Goal: Information Seeking & Learning: Learn about a topic

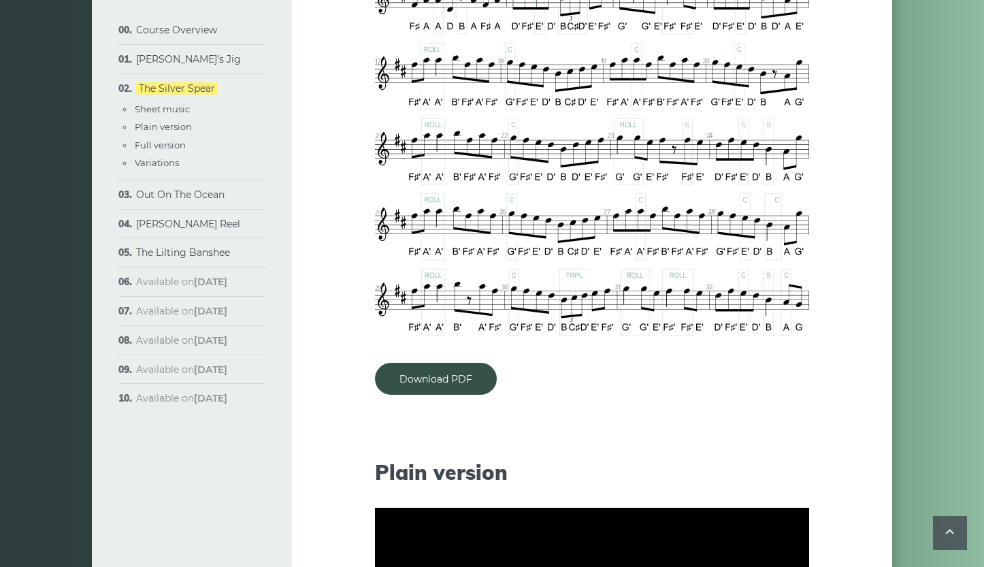
scroll to position [847, 0]
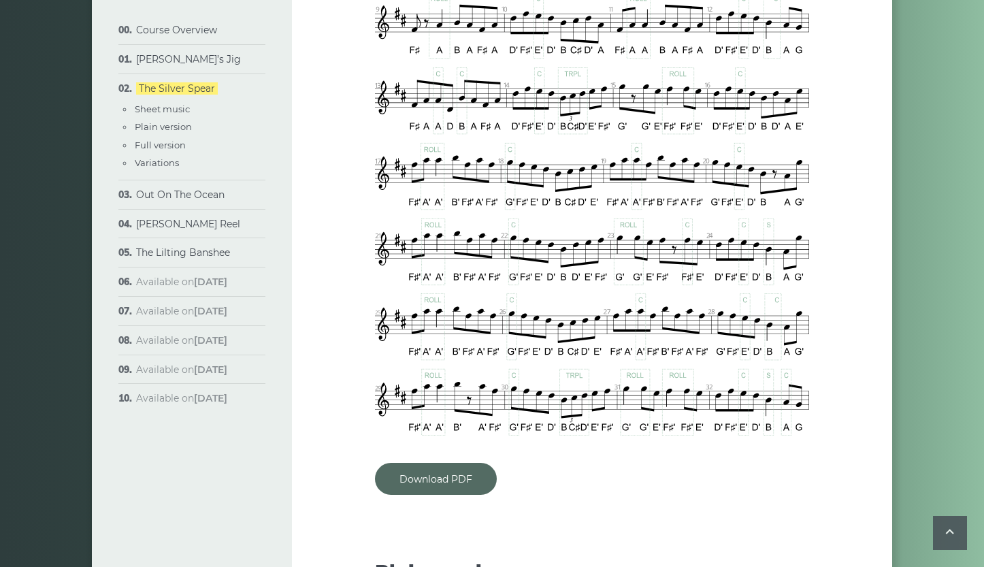
click at [431, 480] on link "Download PDF" at bounding box center [436, 479] width 122 height 32
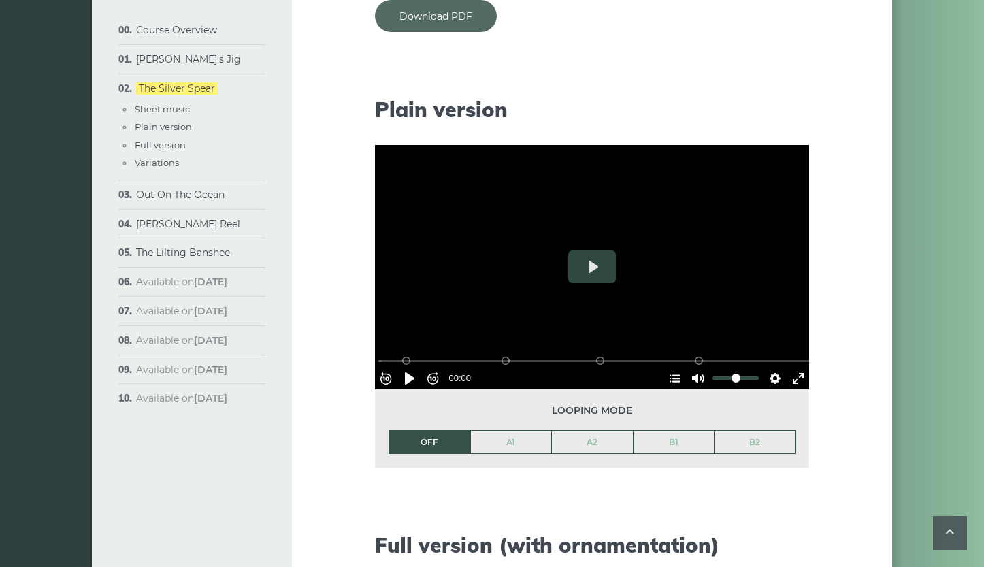
scroll to position [1390, 0]
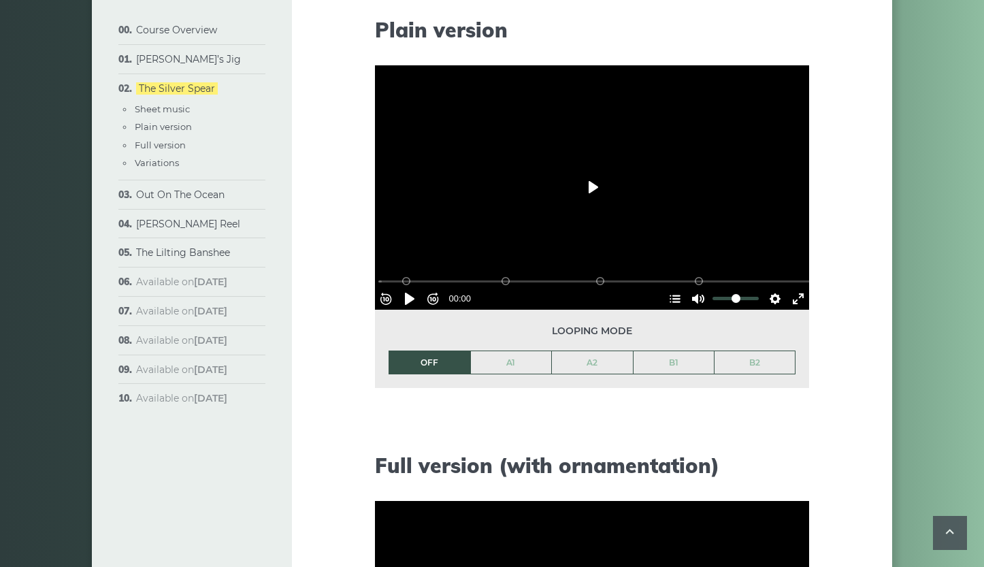
click at [589, 185] on button "Play" at bounding box center [592, 187] width 48 height 33
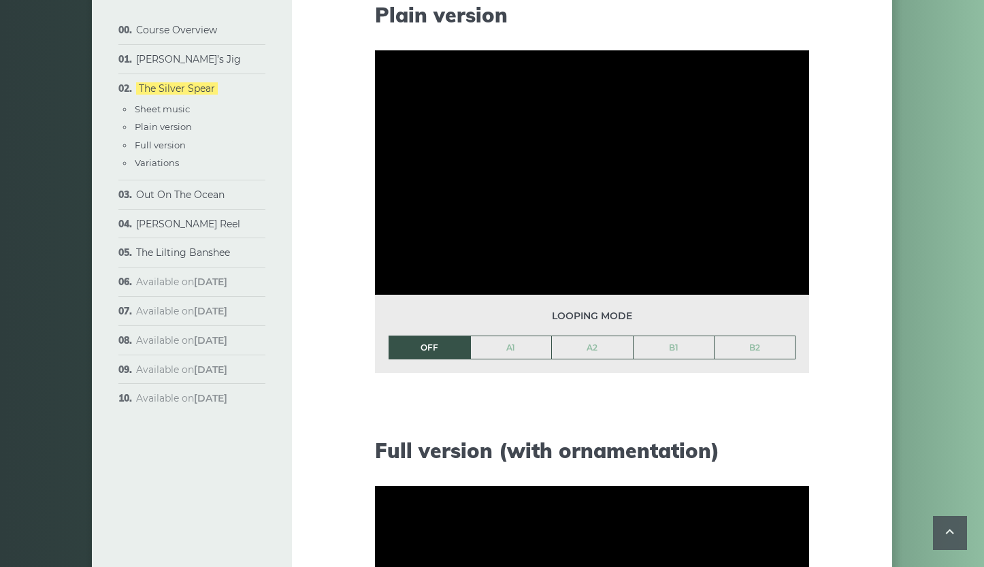
scroll to position [1360, 0]
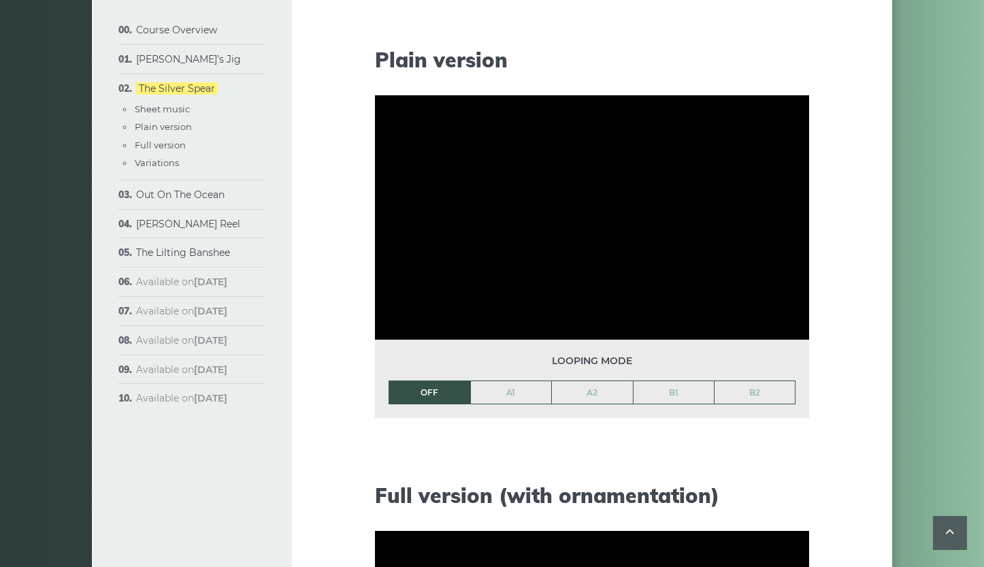
click at [426, 393] on li "OFF" at bounding box center [430, 392] width 82 height 25
click at [512, 395] on link "A1" at bounding box center [511, 392] width 81 height 23
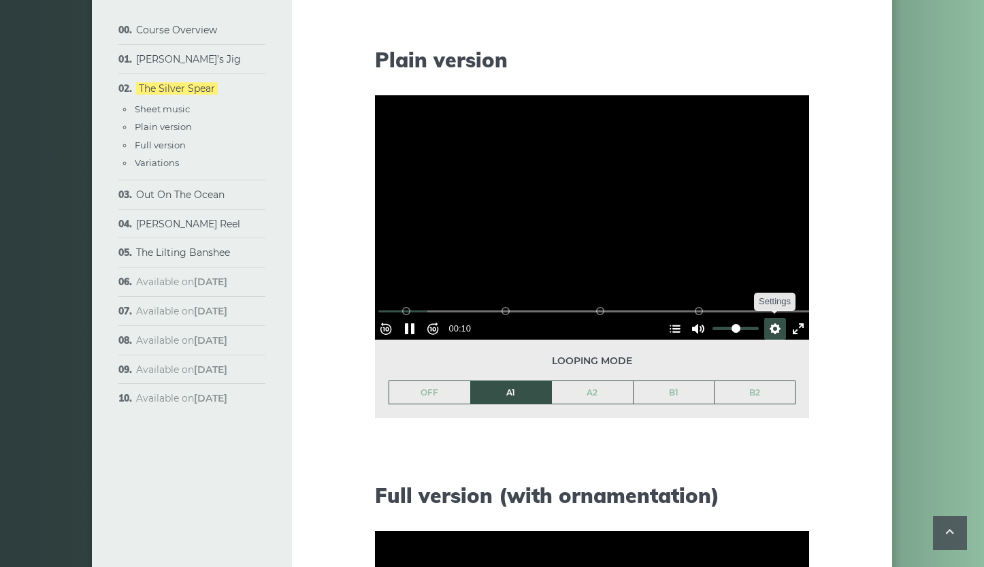
click at [772, 323] on button "Settings" at bounding box center [775, 329] width 22 height 22
click at [750, 288] on span "Speed Normal" at bounding box center [730, 295] width 67 height 15
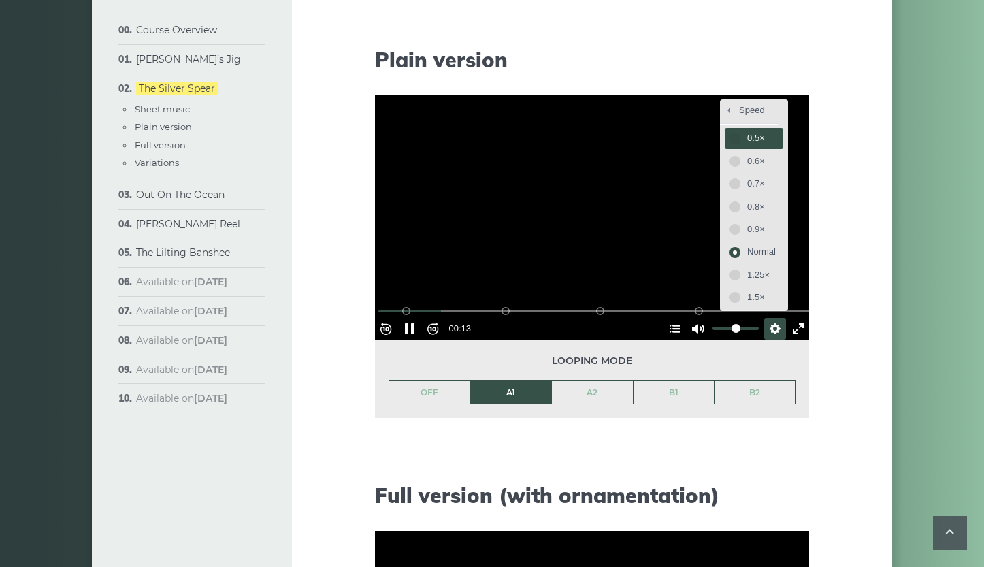
click at [747, 136] on span "0.5×" at bounding box center [761, 138] width 29 height 15
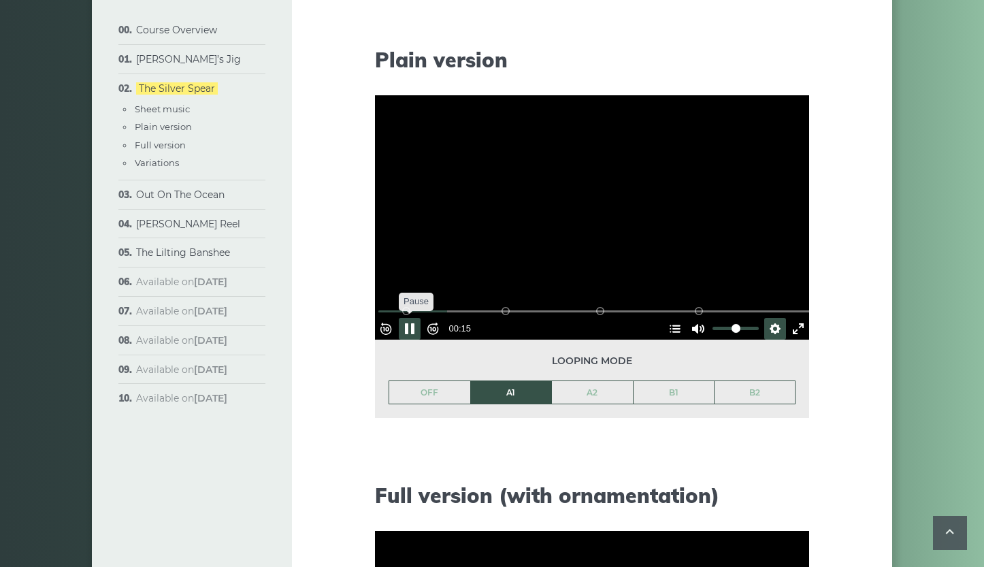
click at [415, 321] on button "Pause Play" at bounding box center [410, 329] width 22 height 22
click at [416, 320] on button "Pause Play" at bounding box center [410, 329] width 22 height 22
click at [418, 321] on button "Pause Play" at bounding box center [410, 329] width 22 height 22
click at [414, 322] on button "Pause Play" at bounding box center [410, 329] width 22 height 22
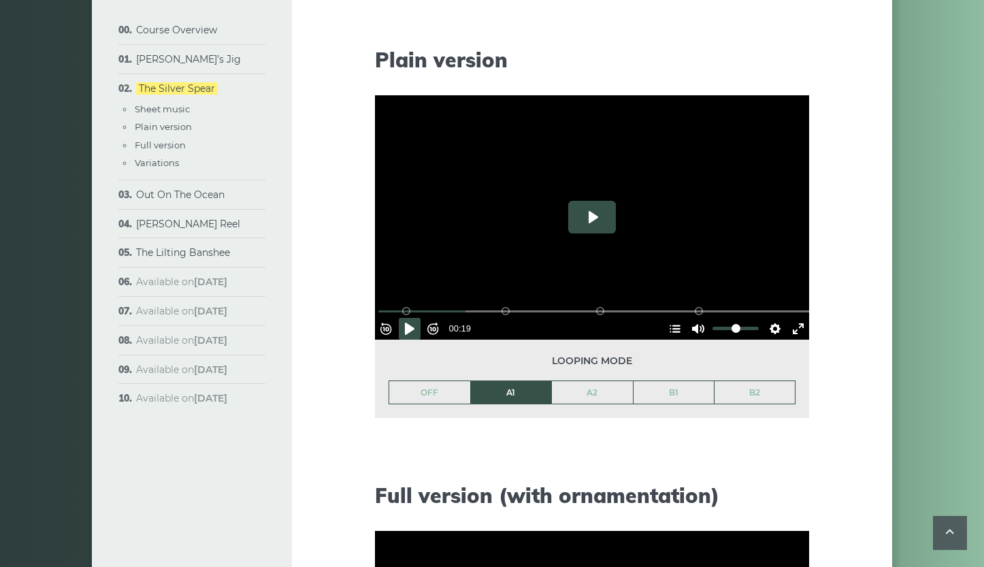
click at [592, 217] on button "Play" at bounding box center [592, 217] width 48 height 33
click at [764, 319] on button "Settings" at bounding box center [775, 329] width 22 height 22
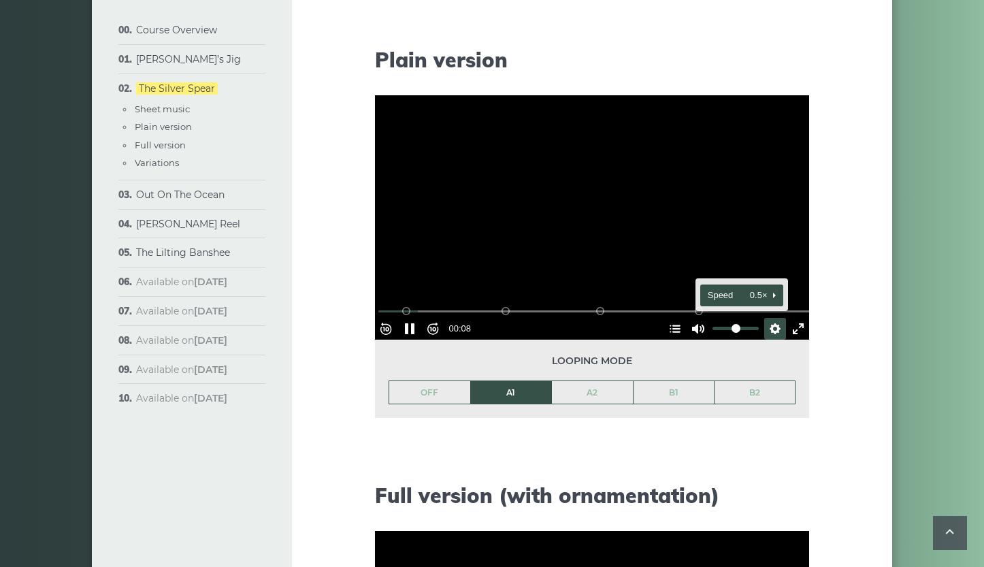
click at [747, 289] on span "Speed 0.5×" at bounding box center [736, 295] width 56 height 15
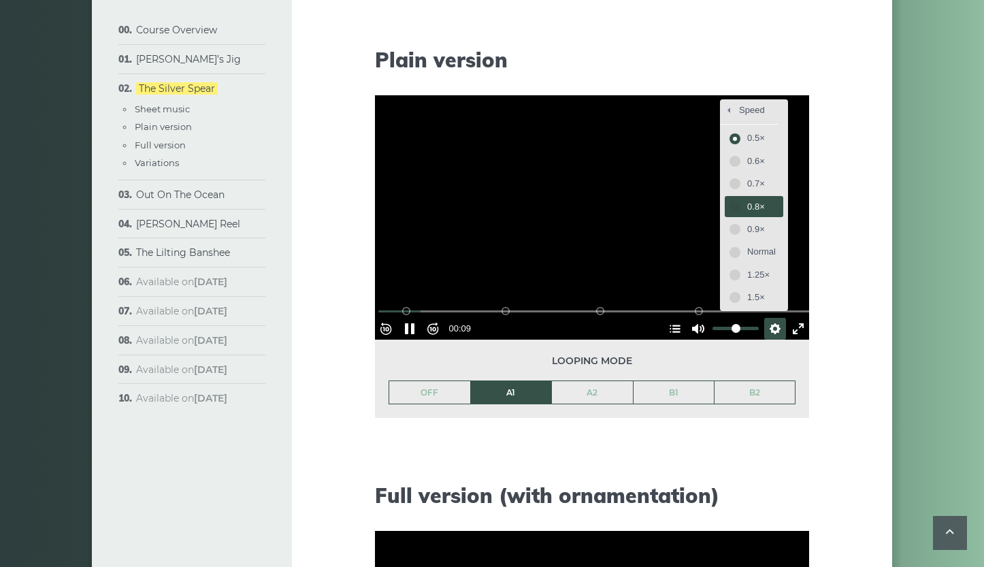
click at [747, 210] on span "0.8×" at bounding box center [761, 206] width 29 height 15
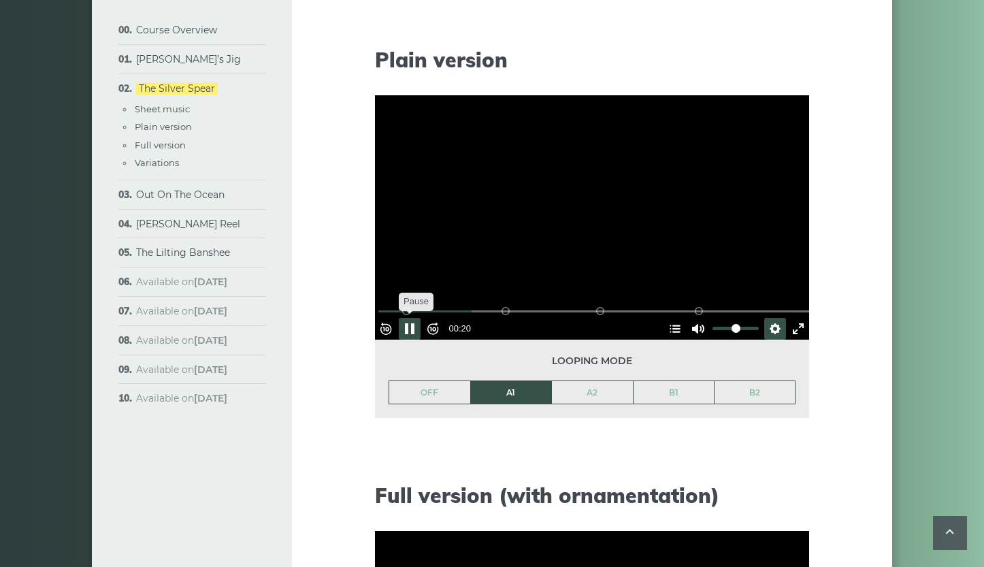
click at [412, 323] on button "Pause Play" at bounding box center [410, 329] width 22 height 22
type input "*****"
